Goal: Task Accomplishment & Management: Use online tool/utility

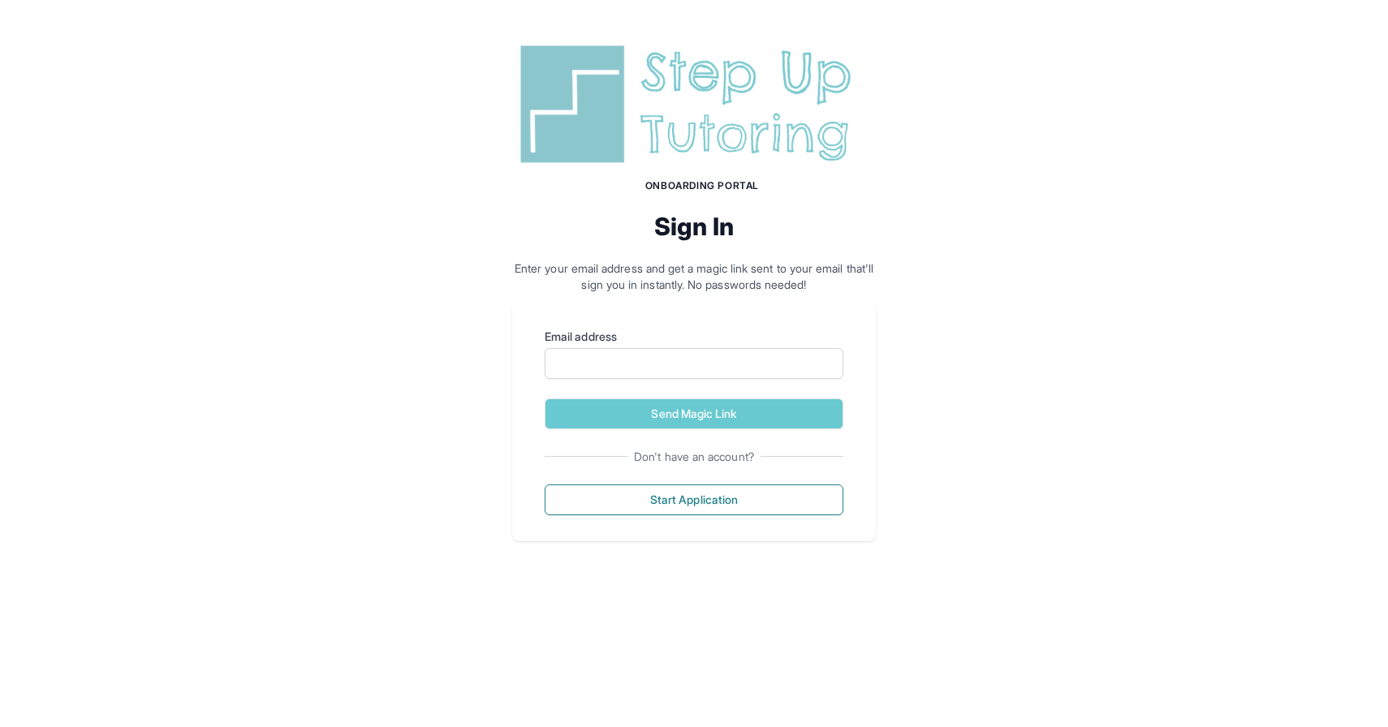
click at [699, 85] on img at bounding box center [694, 104] width 364 height 131
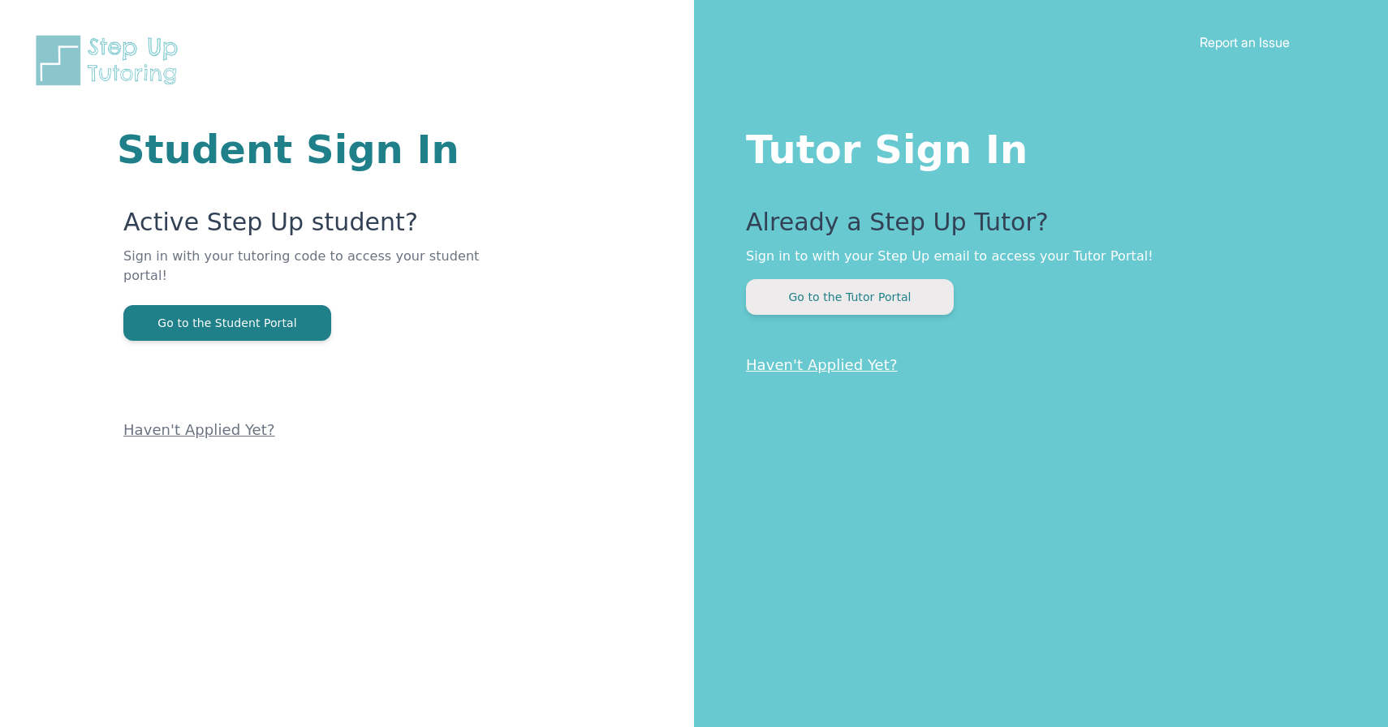
click at [890, 295] on button "Go to the Tutor Portal" at bounding box center [850, 297] width 208 height 36
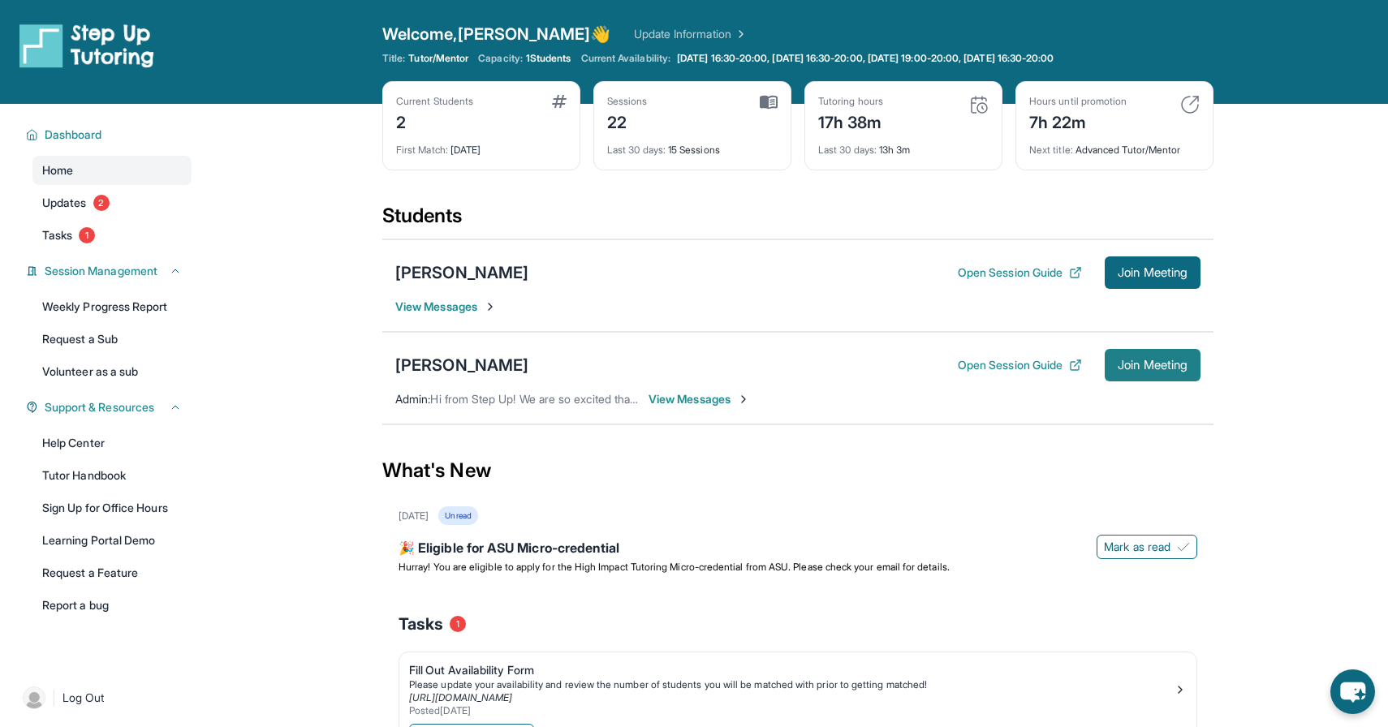
click at [1125, 360] on span "Join Meeting" at bounding box center [1153, 365] width 70 height 10
